Goal: Find contact information: Find contact information

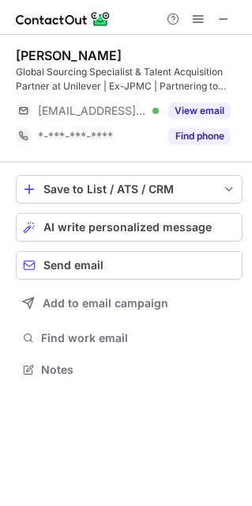
scroll to position [358, 252]
click at [205, 125] on div "Find phone" at bounding box center [195, 135] width 72 height 25
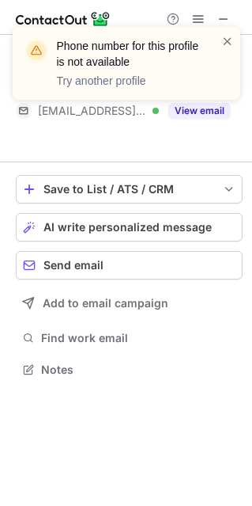
scroll to position [332, 252]
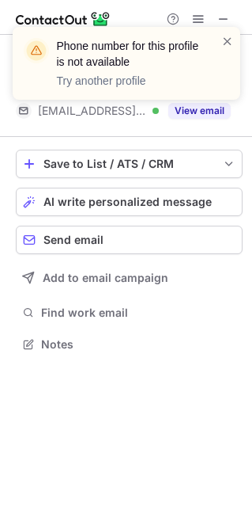
click at [220, 42] on div "Phone number for this profile is not available Try another profile" at bounding box center [120, 63] width 203 height 60
click at [226, 41] on span at bounding box center [228, 41] width 13 height 16
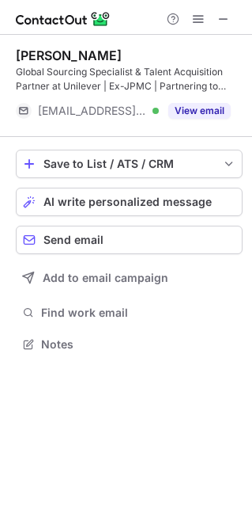
click at [223, 20] on span at bounding box center [224, 19] width 13 height 13
